Goal: Information Seeking & Learning: Learn about a topic

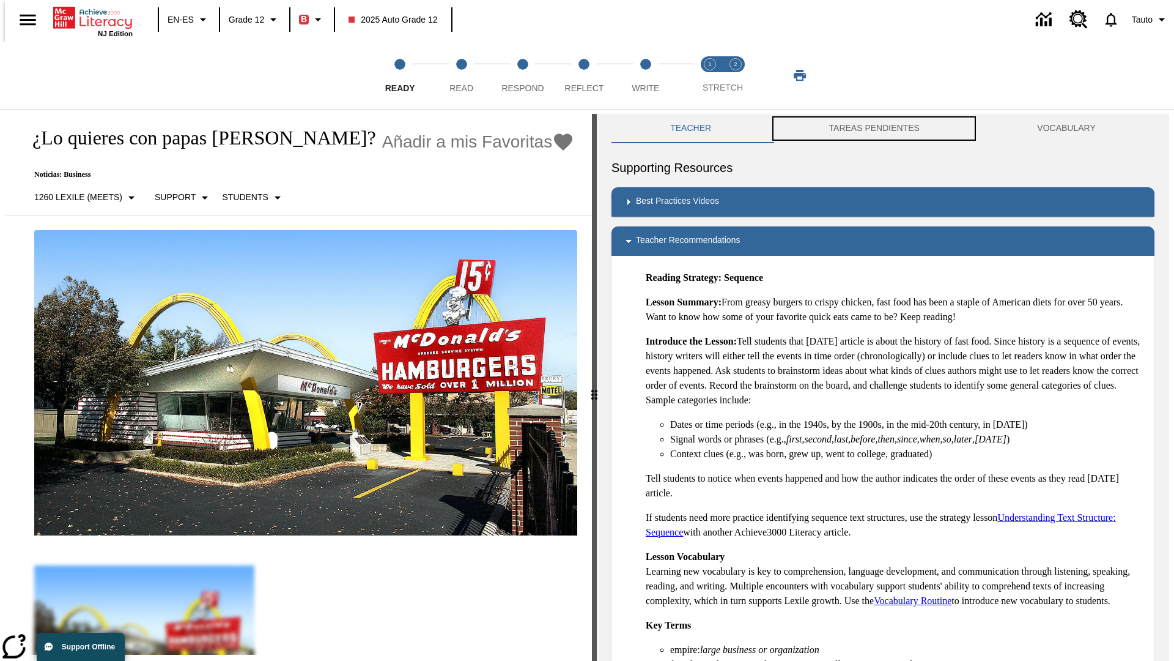
click at [875, 128] on button "TAREAS PENDIENTES" at bounding box center [874, 128] width 209 height 29
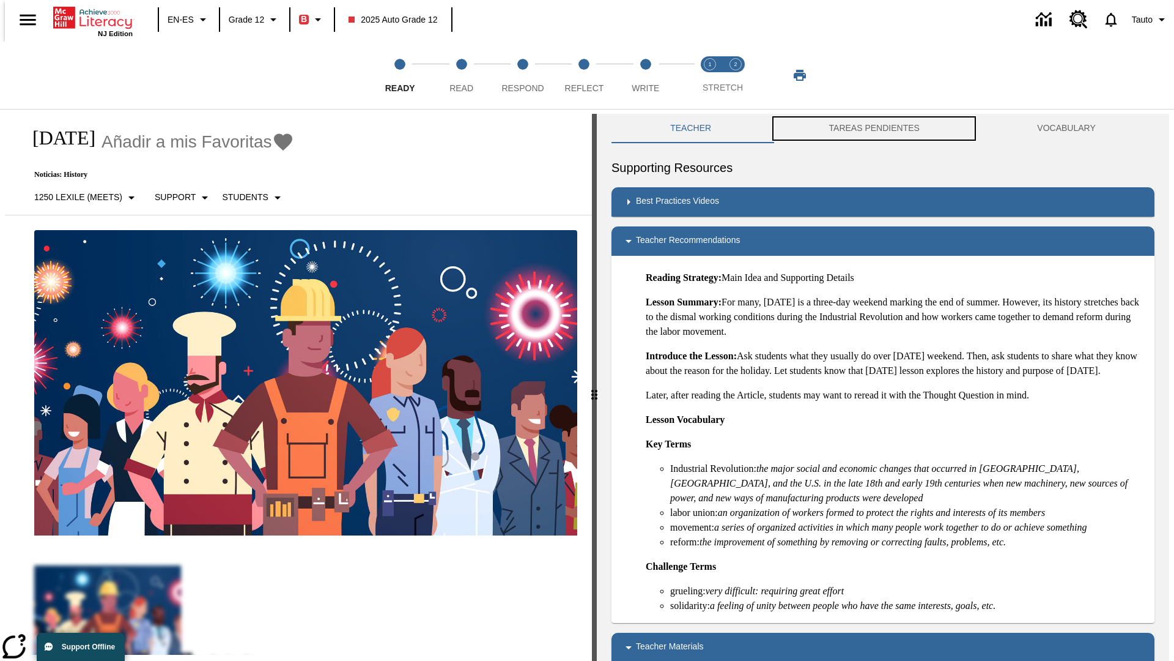
click at [875, 128] on button "TAREAS PENDIENTES" at bounding box center [874, 128] width 209 height 29
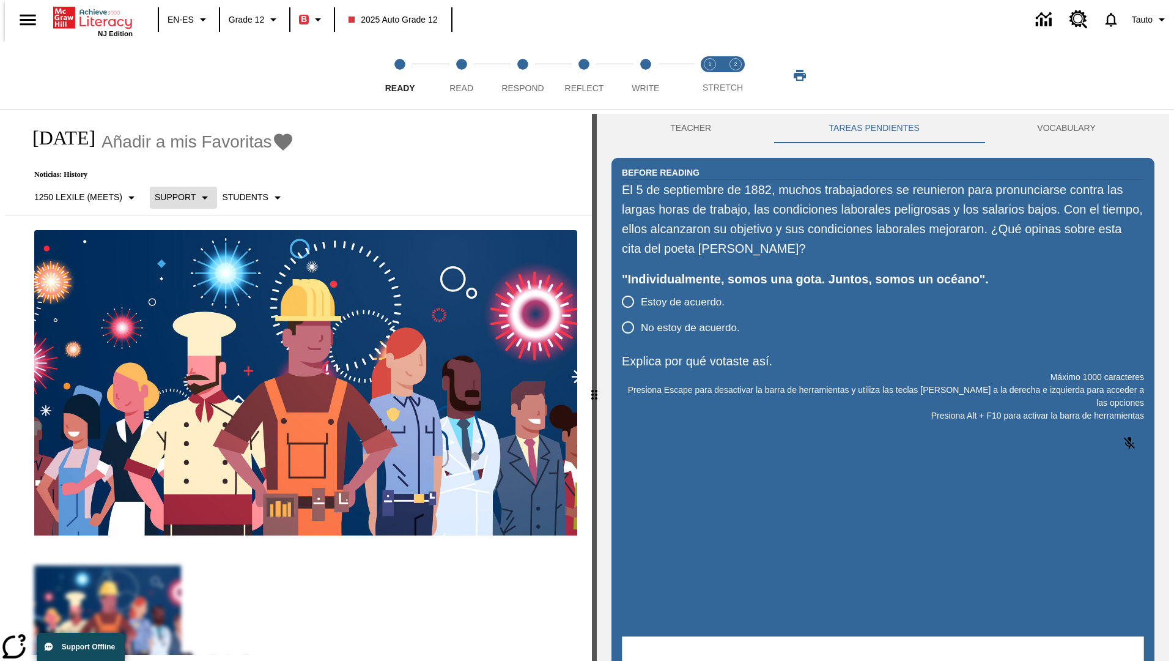
click at [177, 197] on p "Support" at bounding box center [175, 197] width 41 height 13
click at [190, 269] on p "Support" at bounding box center [190, 268] width 72 height 13
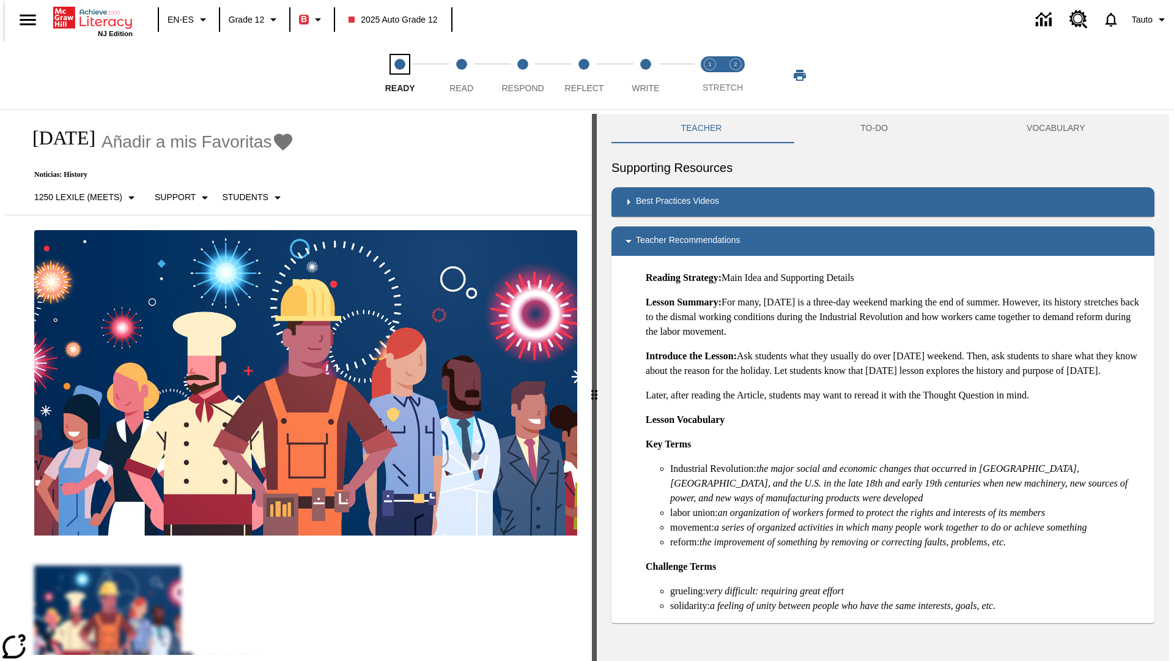
click at [400, 75] on span "Ready" at bounding box center [400, 83] width 30 height 22
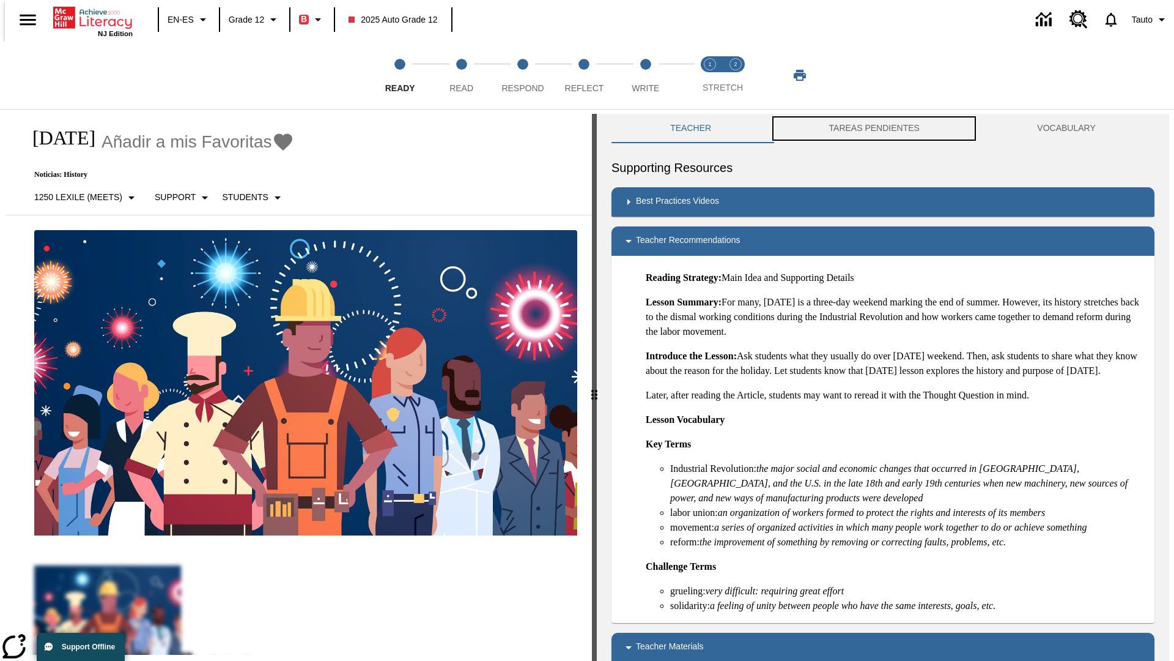
click at [875, 128] on button "TAREAS PENDIENTES" at bounding box center [874, 128] width 209 height 29
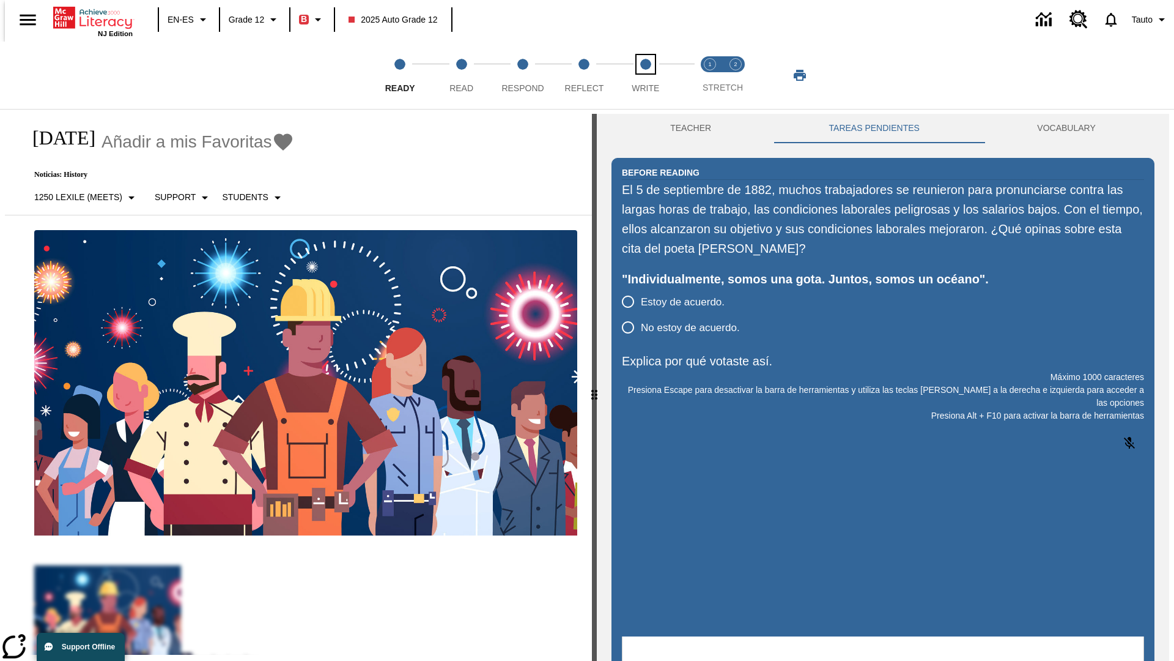
click at [645, 75] on span "Write" at bounding box center [646, 83] width 28 height 22
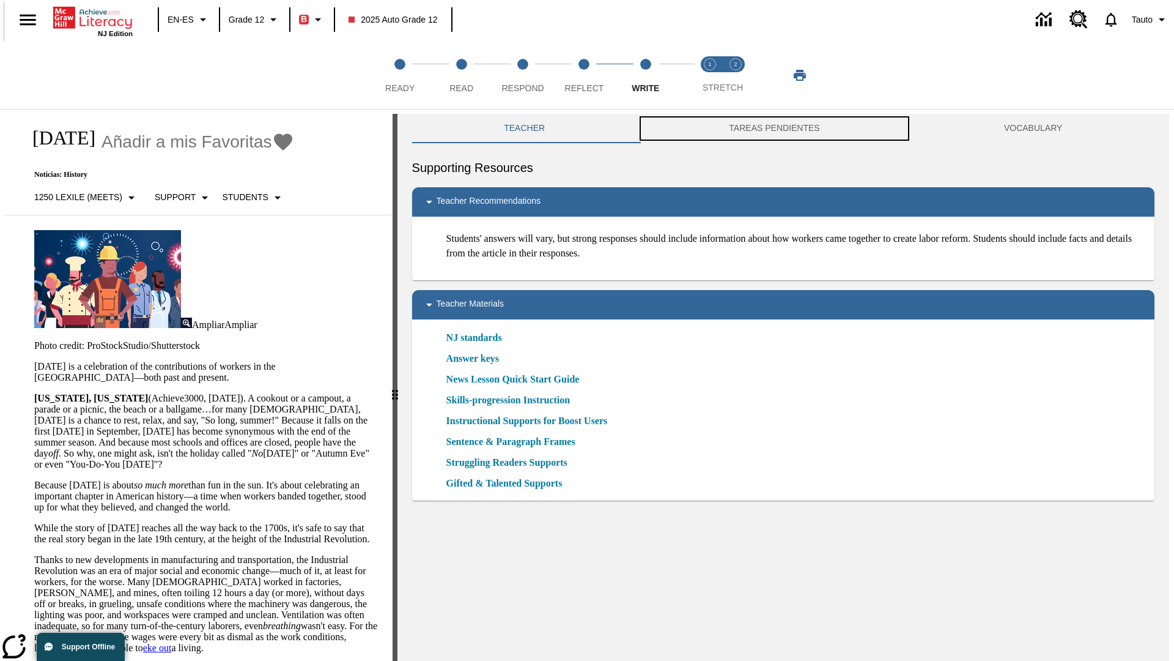
scroll to position [1, 0]
click at [775, 128] on button "TAREAS PENDIENTES" at bounding box center [774, 127] width 275 height 29
